Goal: Transaction & Acquisition: Register for event/course

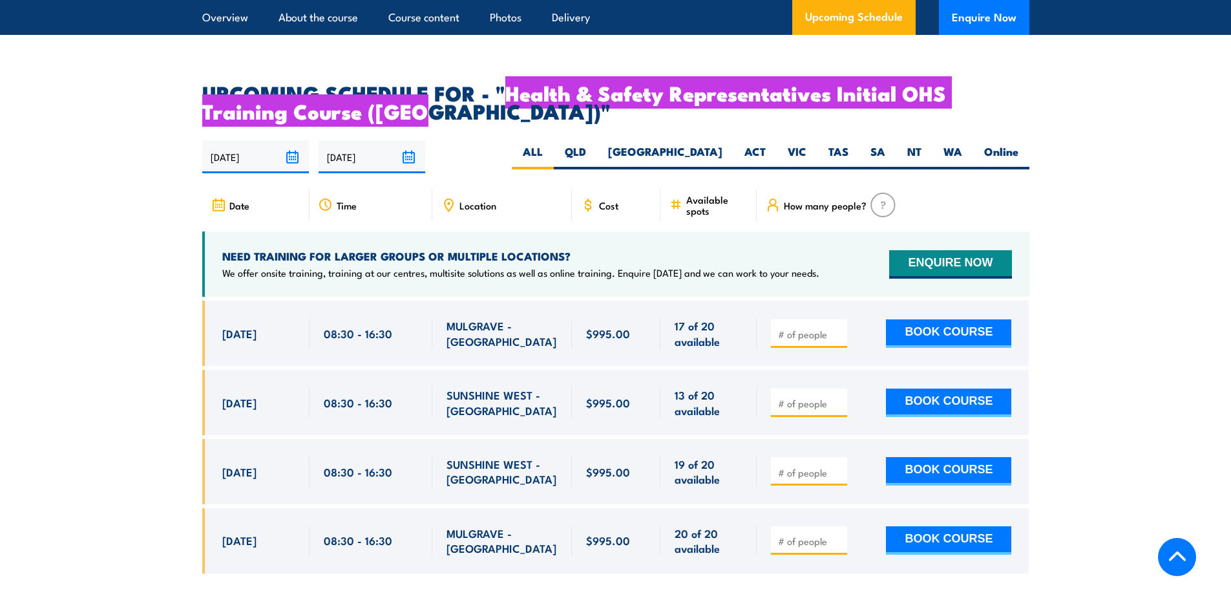
scroll to position [2262, 0]
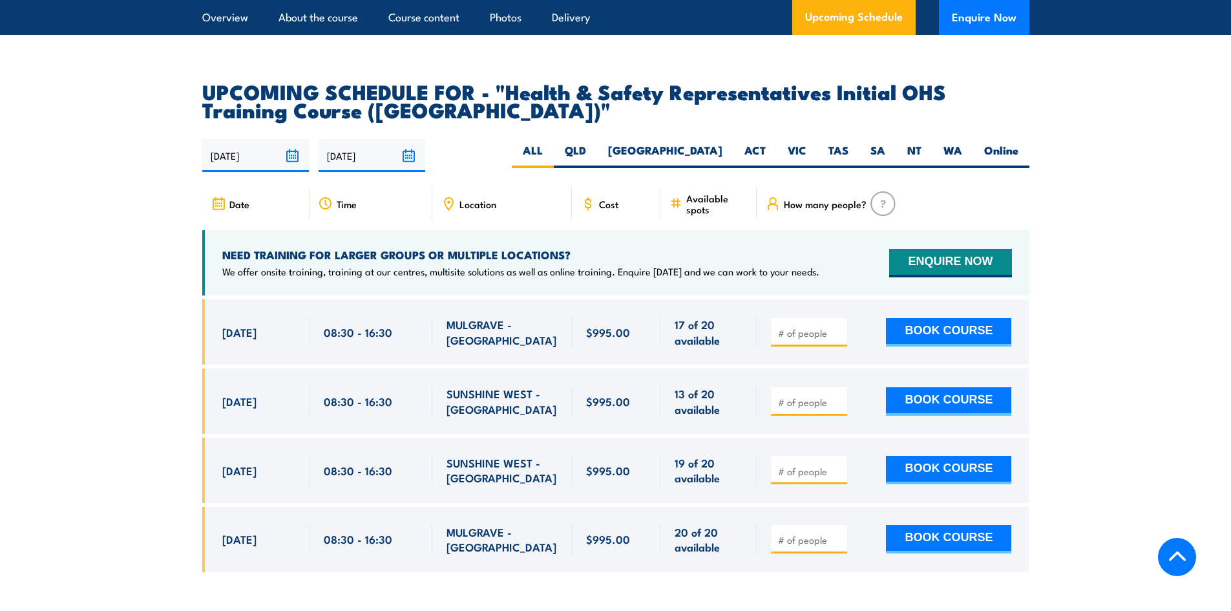
click at [822, 326] on input "number" at bounding box center [810, 332] width 65 height 13
type input "1"
click at [931, 318] on button "BOOK COURSE" at bounding box center [948, 332] width 125 height 28
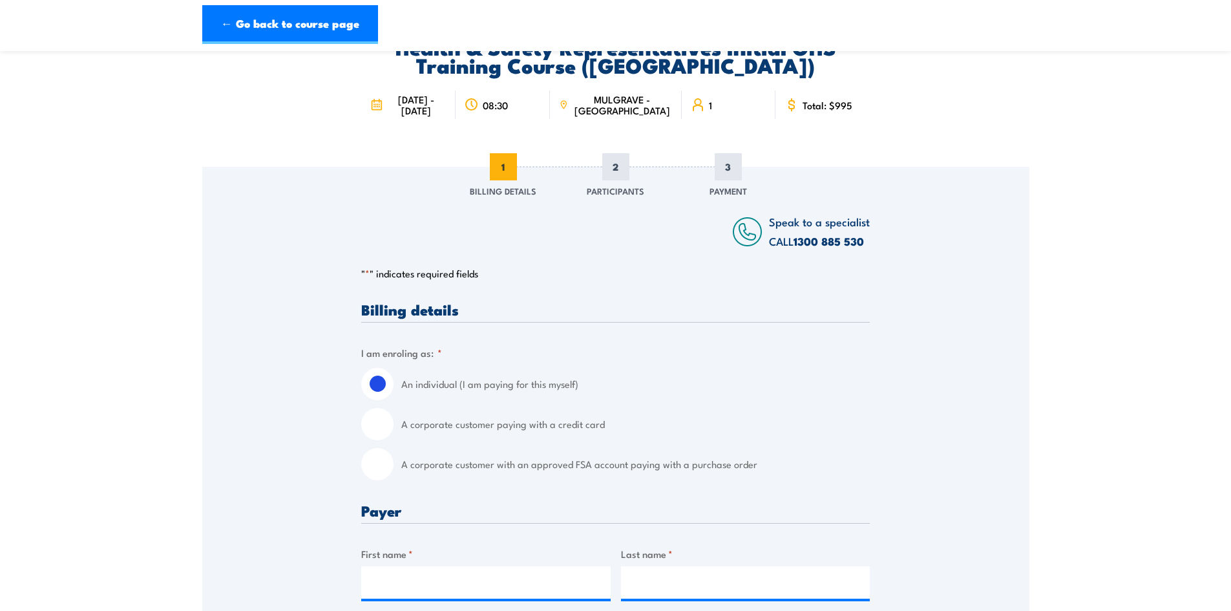
scroll to position [259, 0]
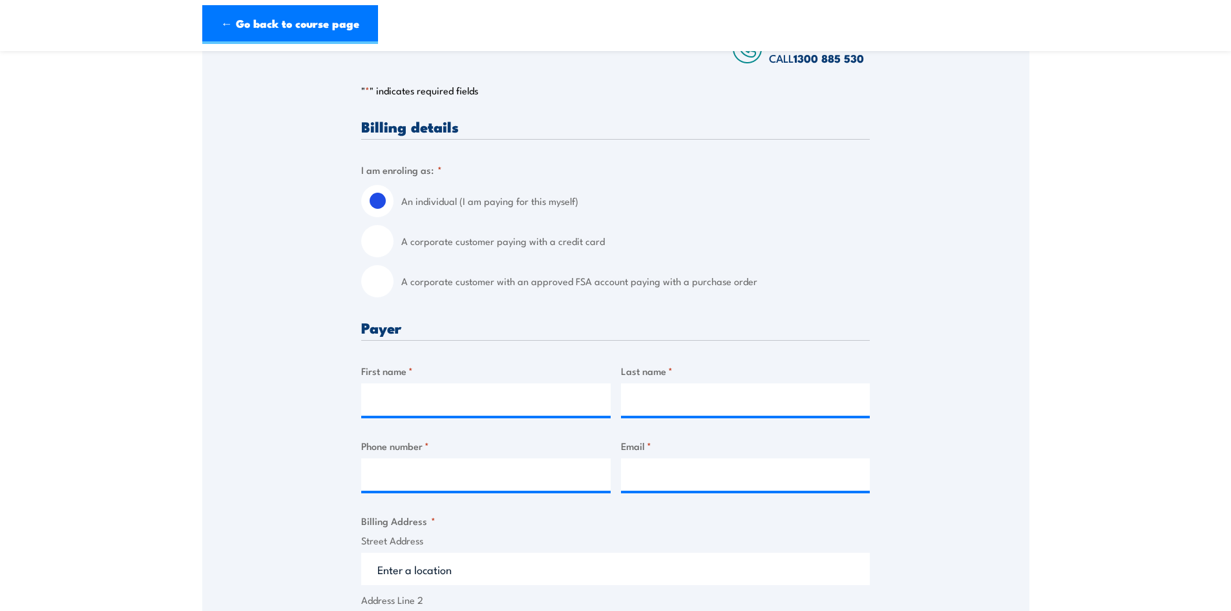
click at [522, 282] on label "A corporate customer with an approved FSA account paying with a purchase order" at bounding box center [635, 281] width 469 height 32
click at [394, 282] on input "A corporate customer with an approved FSA account paying with a purchase order" at bounding box center [377, 281] width 32 height 32
radio input "true"
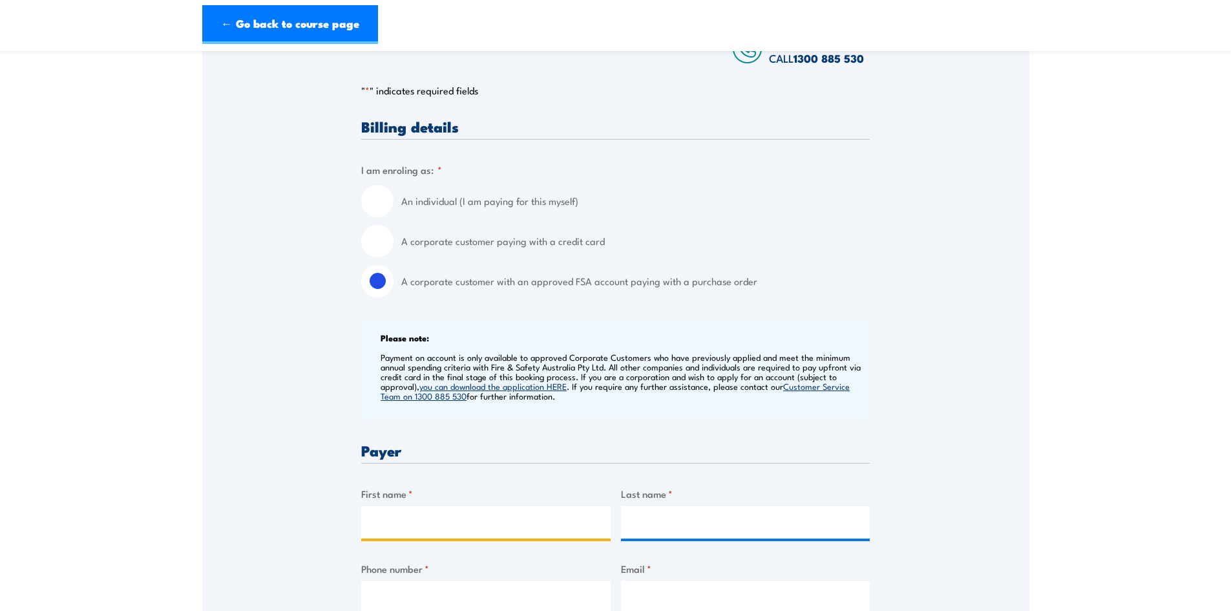
click at [422, 526] on input "First name *" at bounding box center [485, 522] width 249 height 32
type input "[PERSON_NAME]"
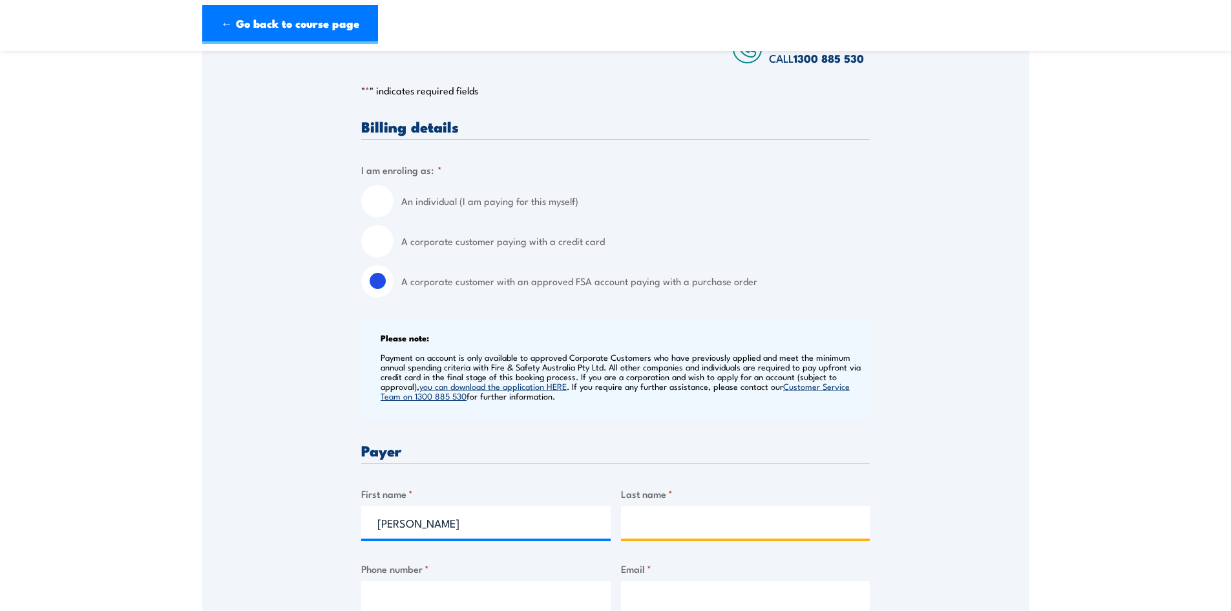
type input "Ananyas"
type input "0437037524"
type input "[PERSON_NAME][EMAIL_ADDRESS][DOMAIN_NAME]"
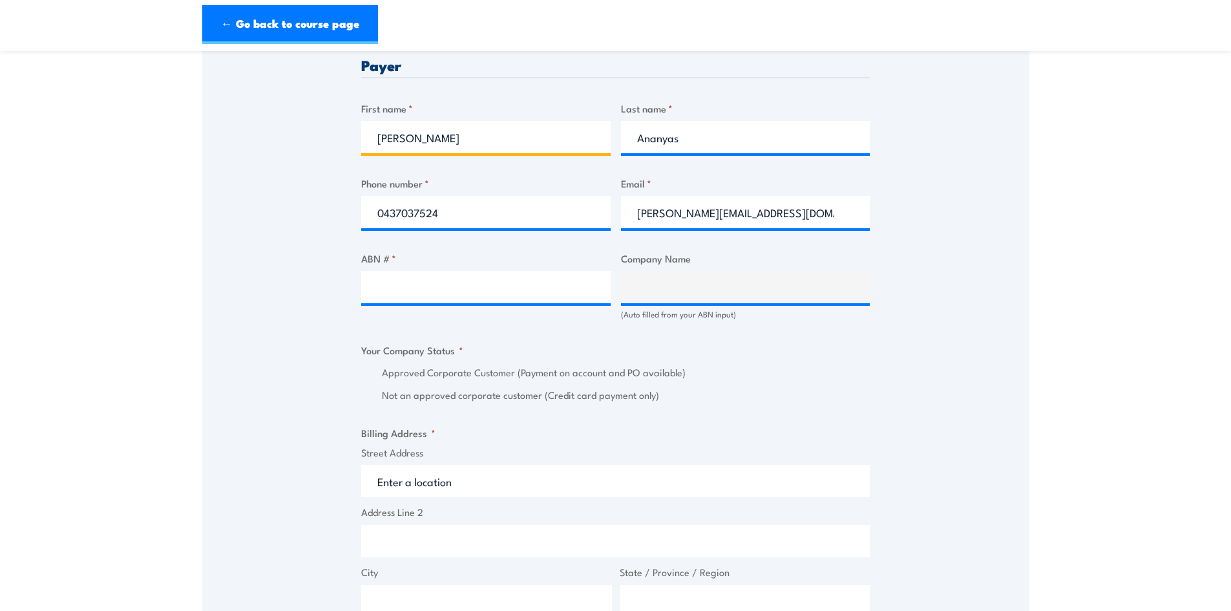
scroll to position [646, 0]
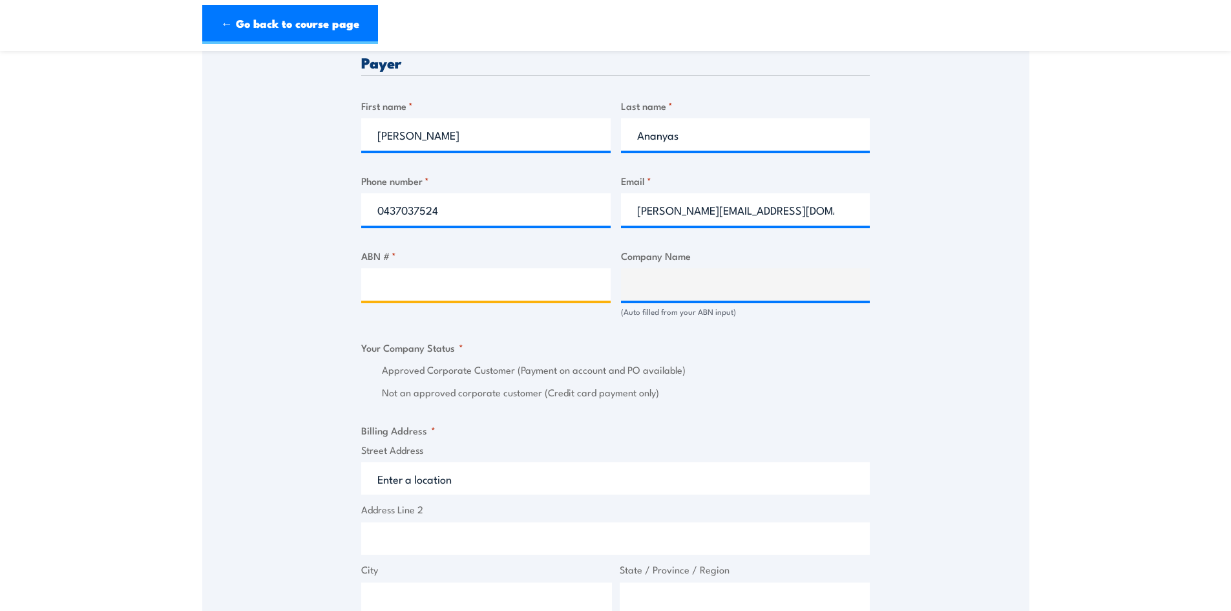
click at [458, 293] on input "ABN # *" at bounding box center [485, 284] width 249 height 32
paste input "79 607 859 852"
type input "79 607 859 852"
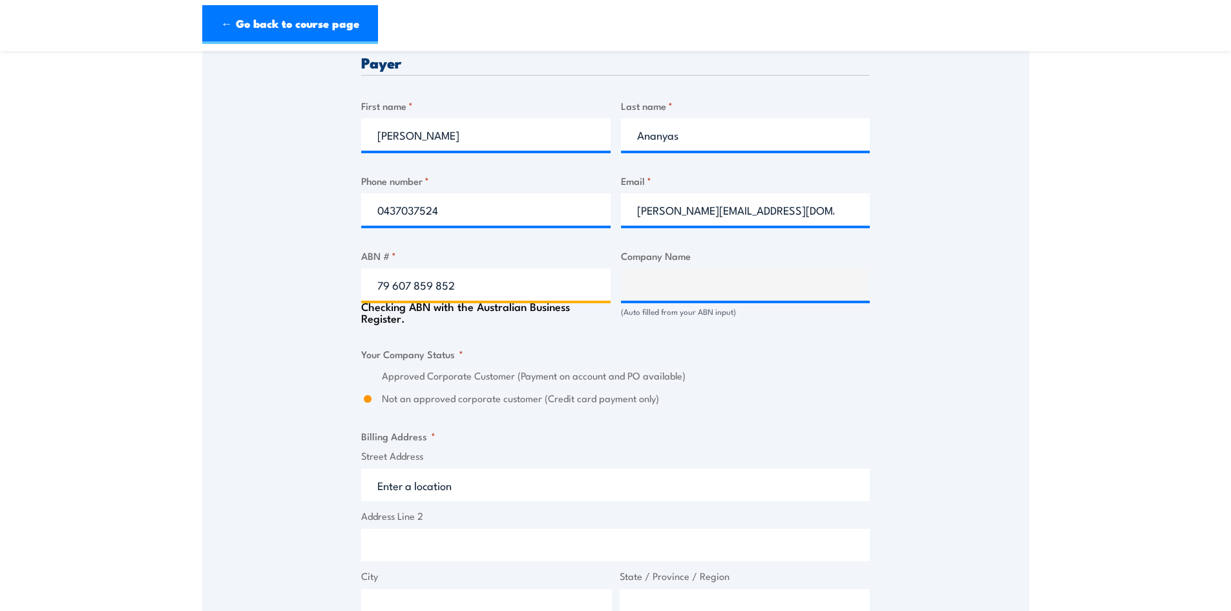
type input "RJE GLOBAL PTY LTD"
radio input "true"
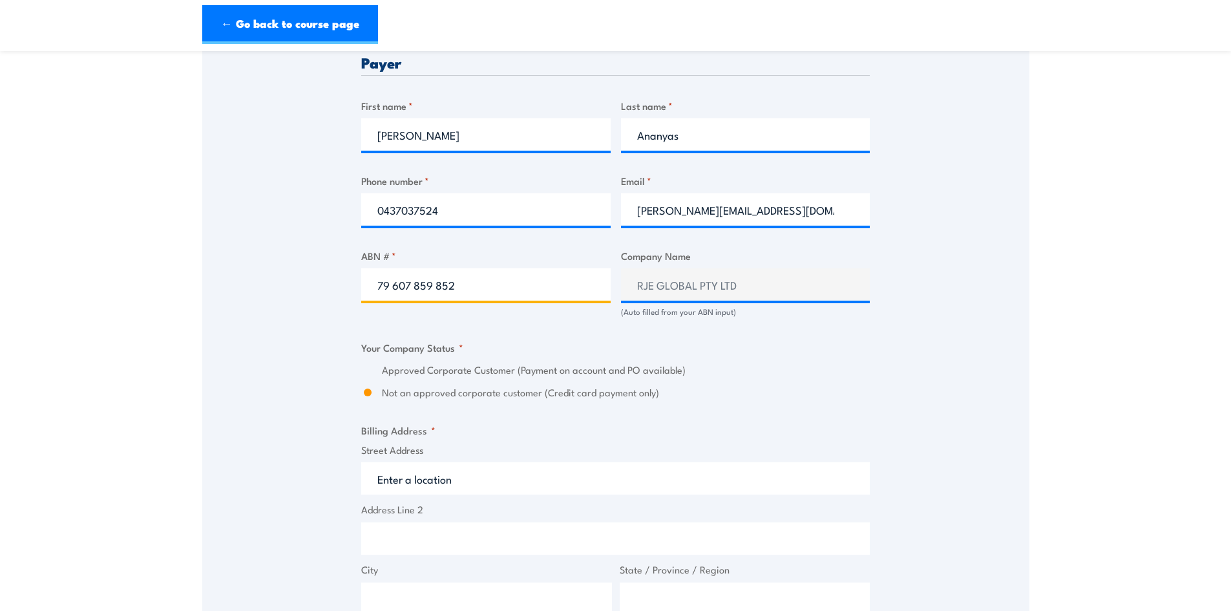
type input "79 607 859 852"
click at [328, 334] on div "Speak to a specialist CALL [PHONE_NUMBER] CALL [PHONE_NUMBER] " * " indicates r…" at bounding box center [615, 322] width 827 height 1453
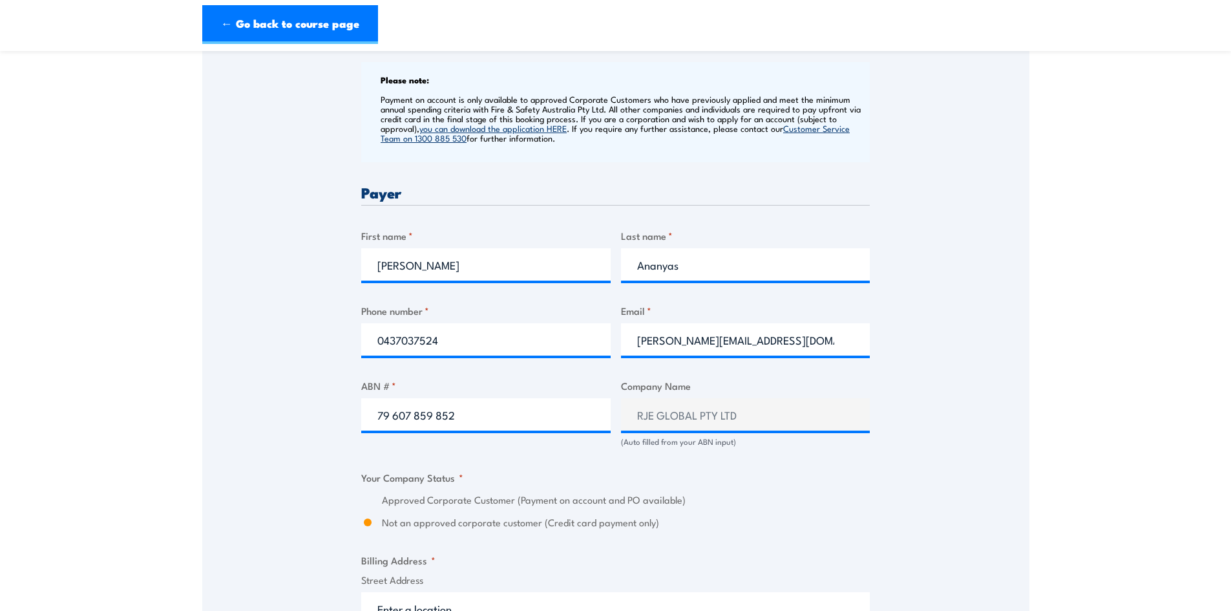
scroll to position [517, 0]
click at [314, 28] on link "← Go back to course page" at bounding box center [290, 24] width 176 height 39
